Goal: Task Accomplishment & Management: Use online tool/utility

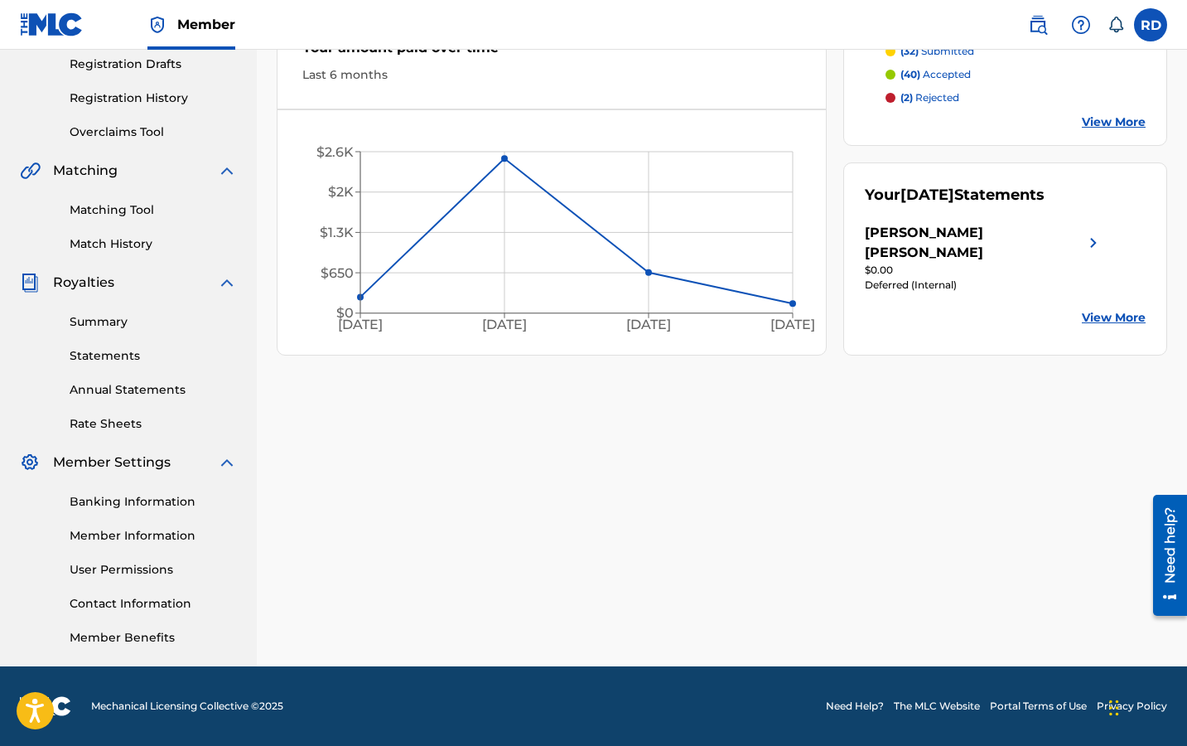
scroll to position [282, 0]
click at [957, 79] on p "(40) accepted" at bounding box center [936, 74] width 70 height 15
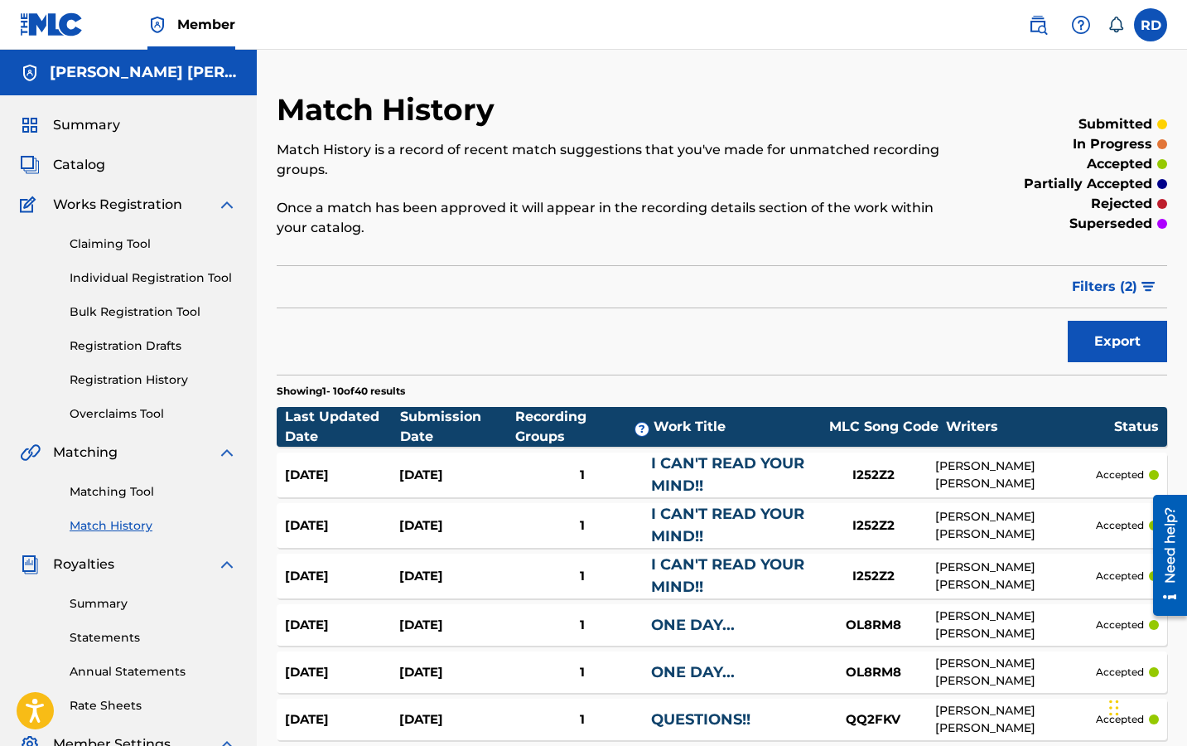
click at [86, 161] on span "Catalog" at bounding box center [79, 165] width 52 height 20
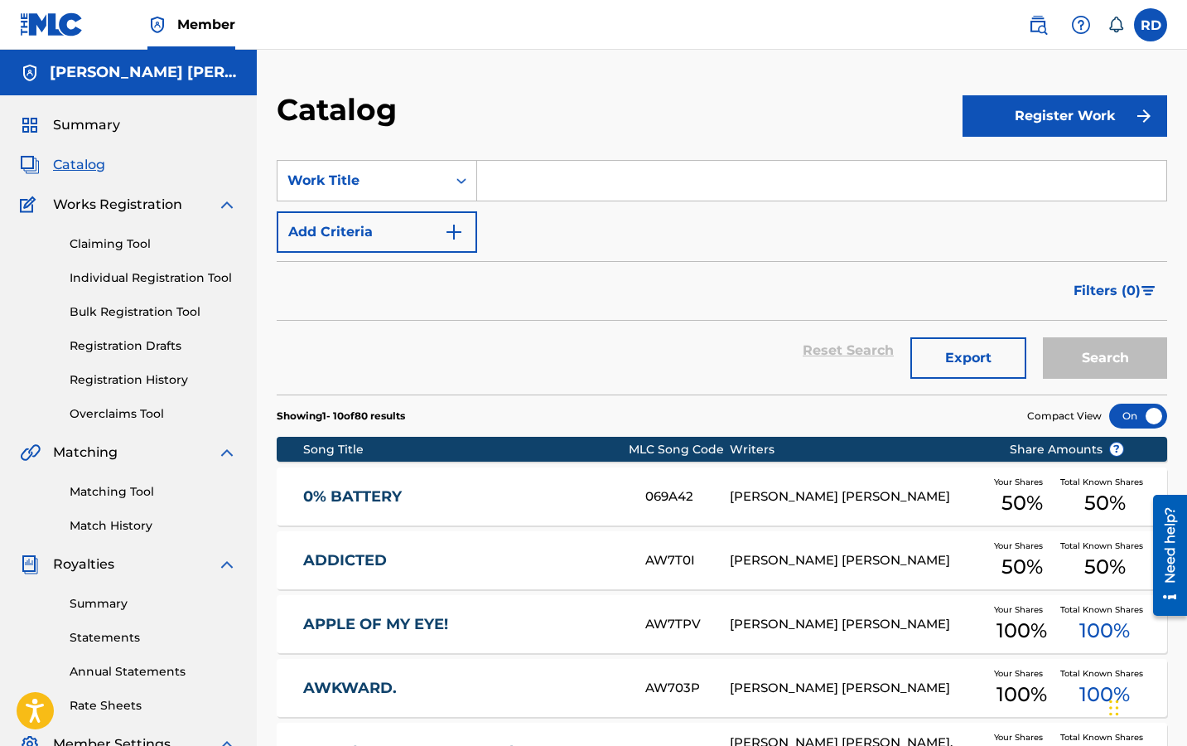
click at [96, 123] on span "Summary" at bounding box center [86, 125] width 67 height 20
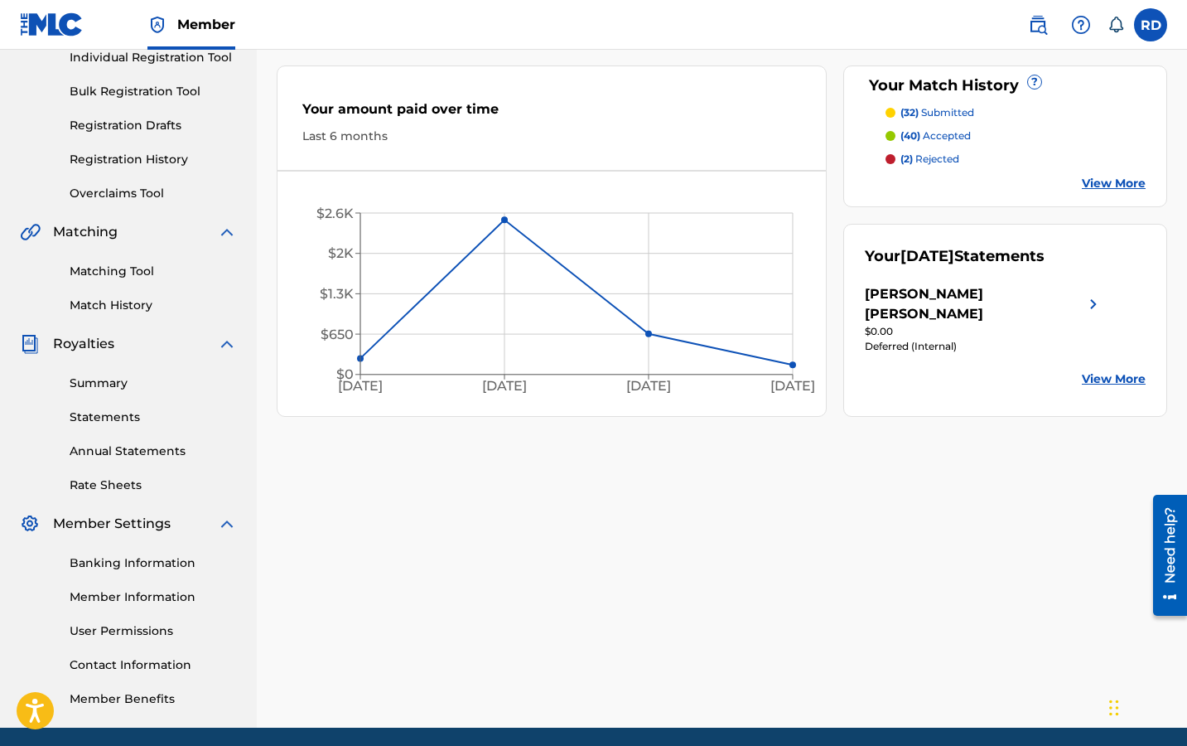
scroll to position [235, 0]
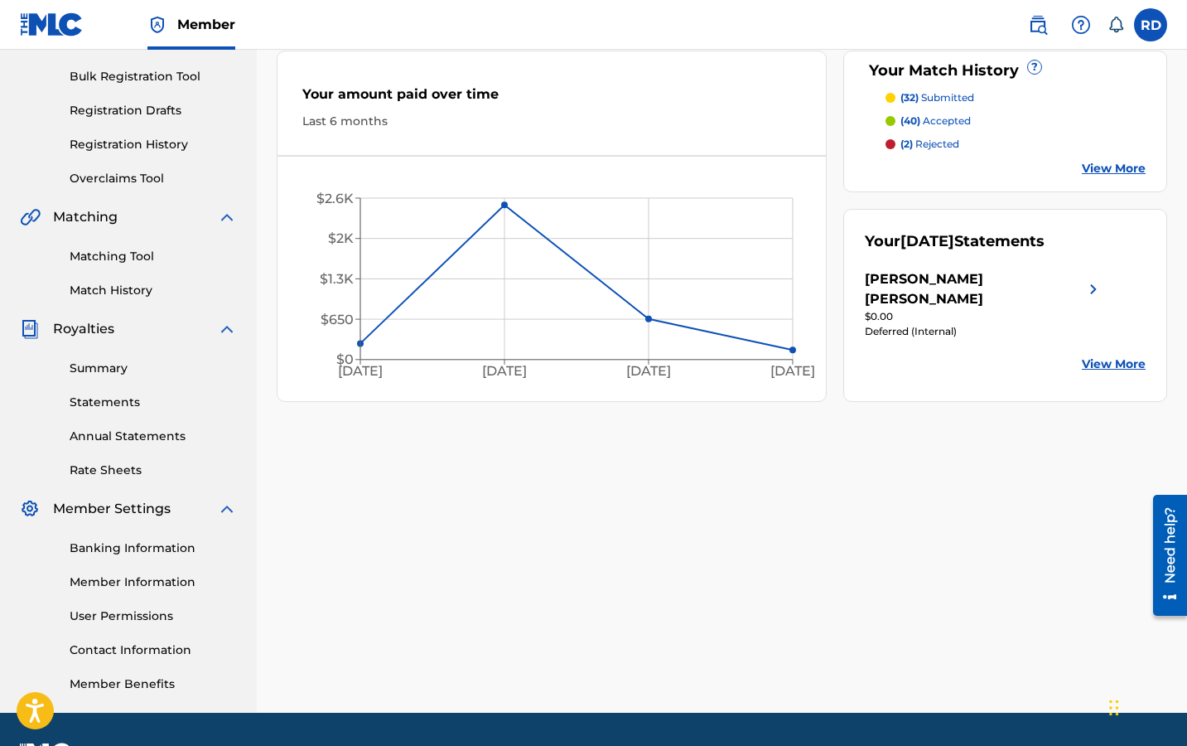
click at [153, 176] on link "Overclaims Tool" at bounding box center [153, 178] width 167 height 17
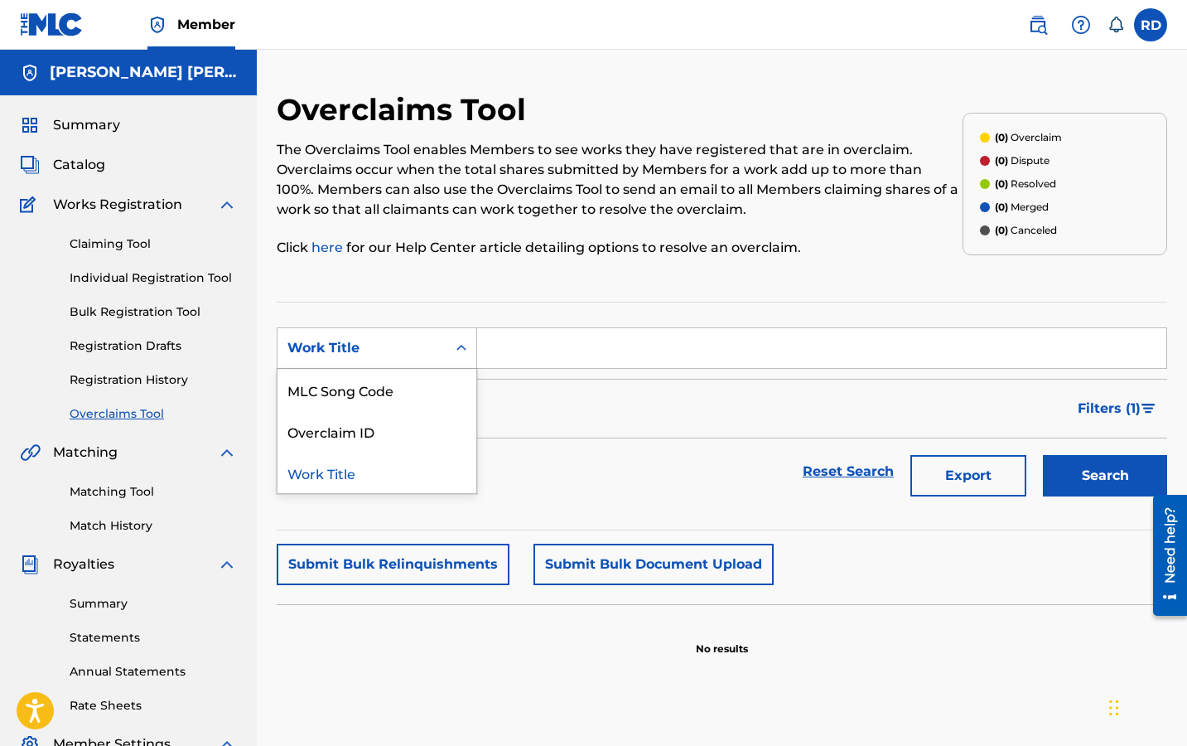
click at [368, 355] on div "Work Title" at bounding box center [362, 348] width 149 height 20
click at [127, 494] on link "Matching Tool" at bounding box center [153, 491] width 167 height 17
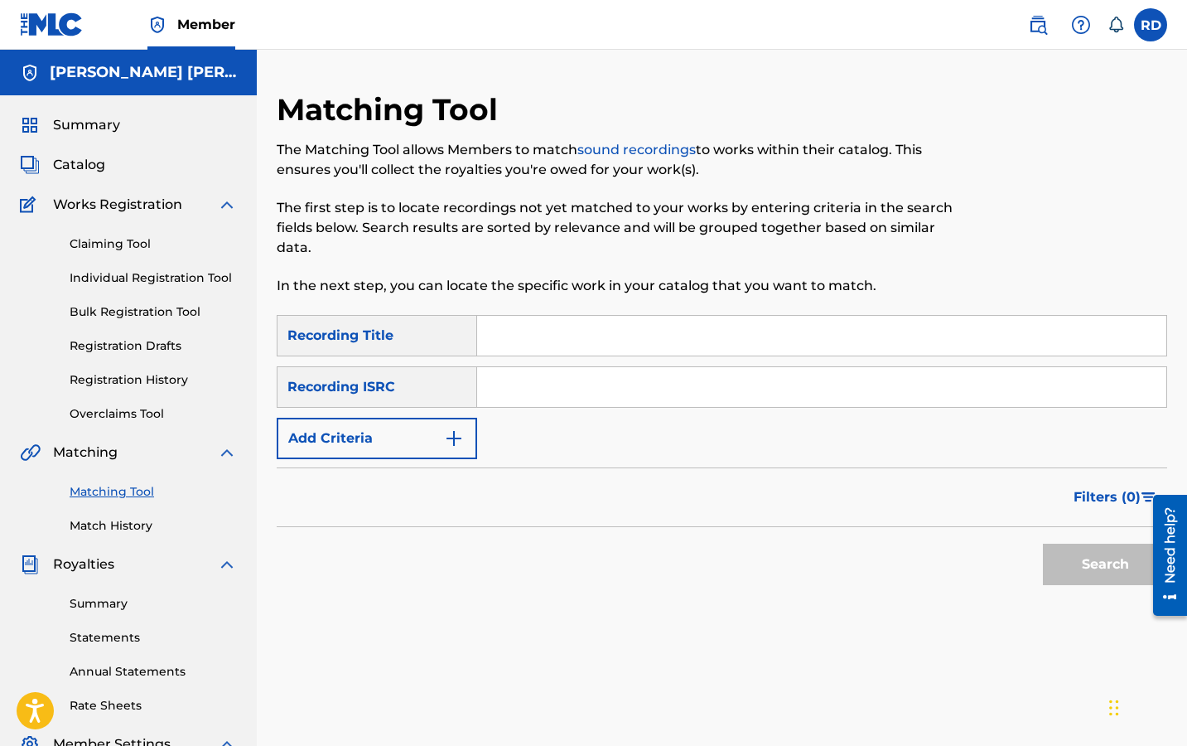
click at [430, 436] on button "Add Criteria" at bounding box center [377, 438] width 201 height 41
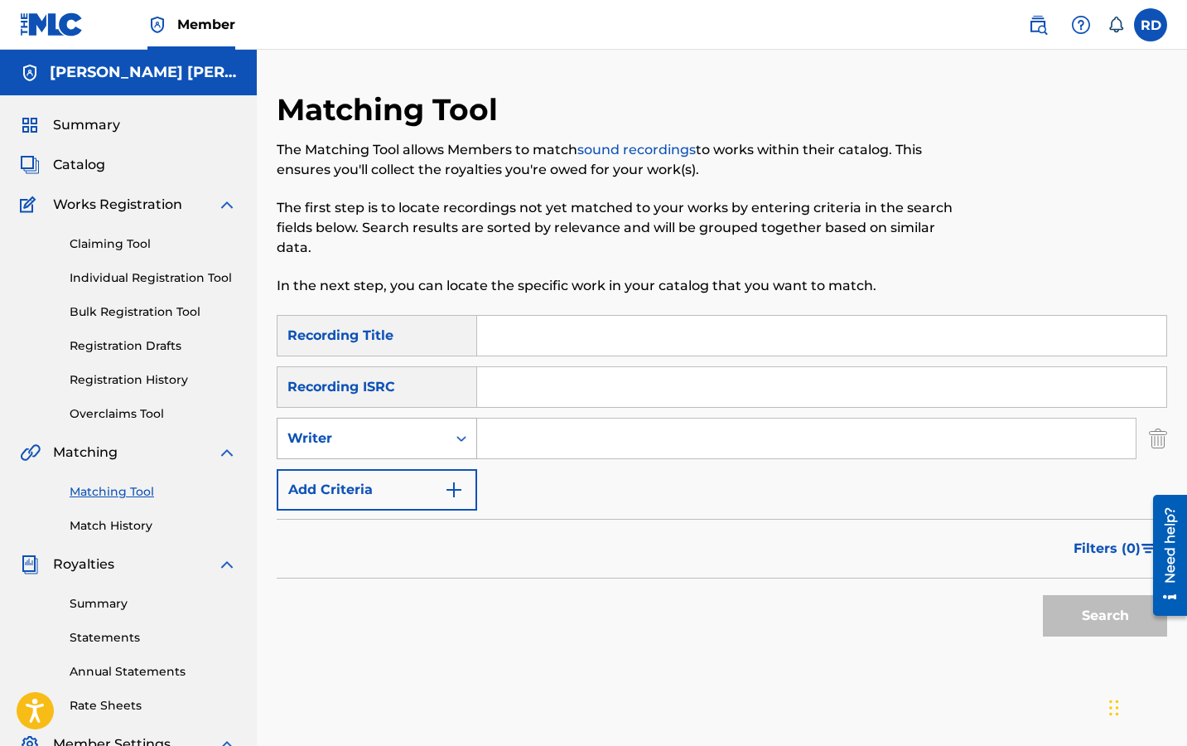
click at [430, 438] on div "Writer" at bounding box center [362, 438] width 149 height 20
